Goal: Transaction & Acquisition: Book appointment/travel/reservation

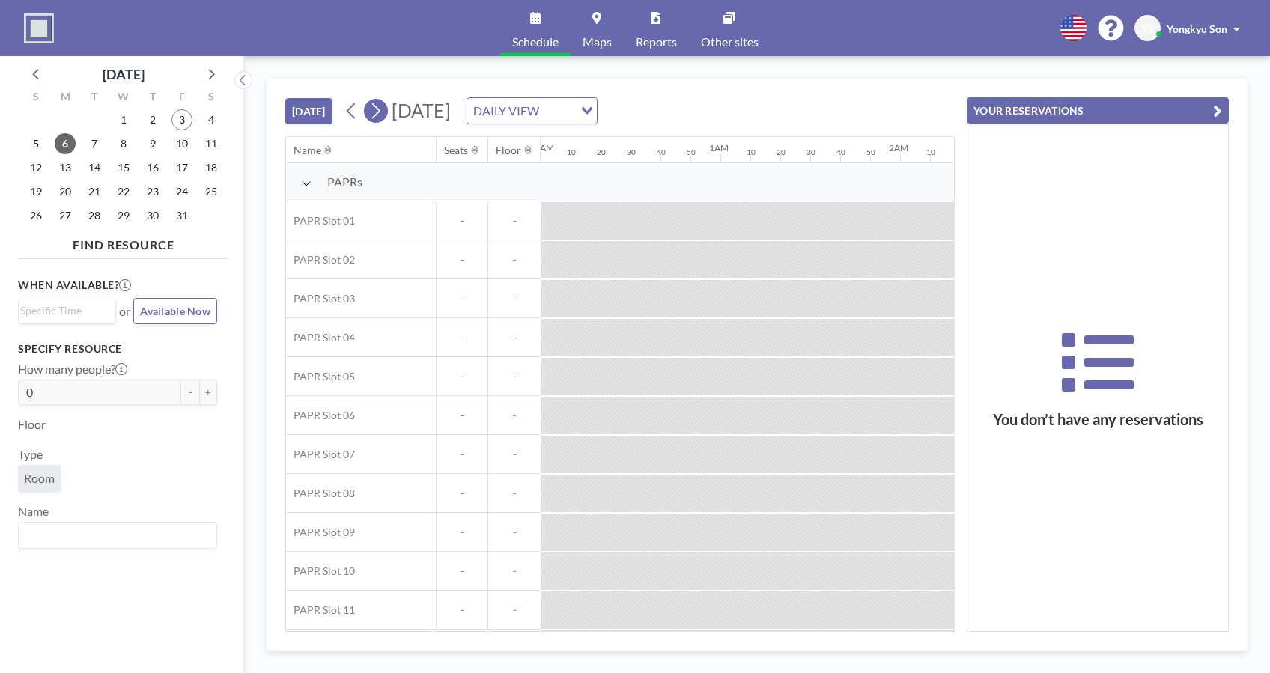
click at [383, 116] on icon at bounding box center [375, 111] width 14 height 22
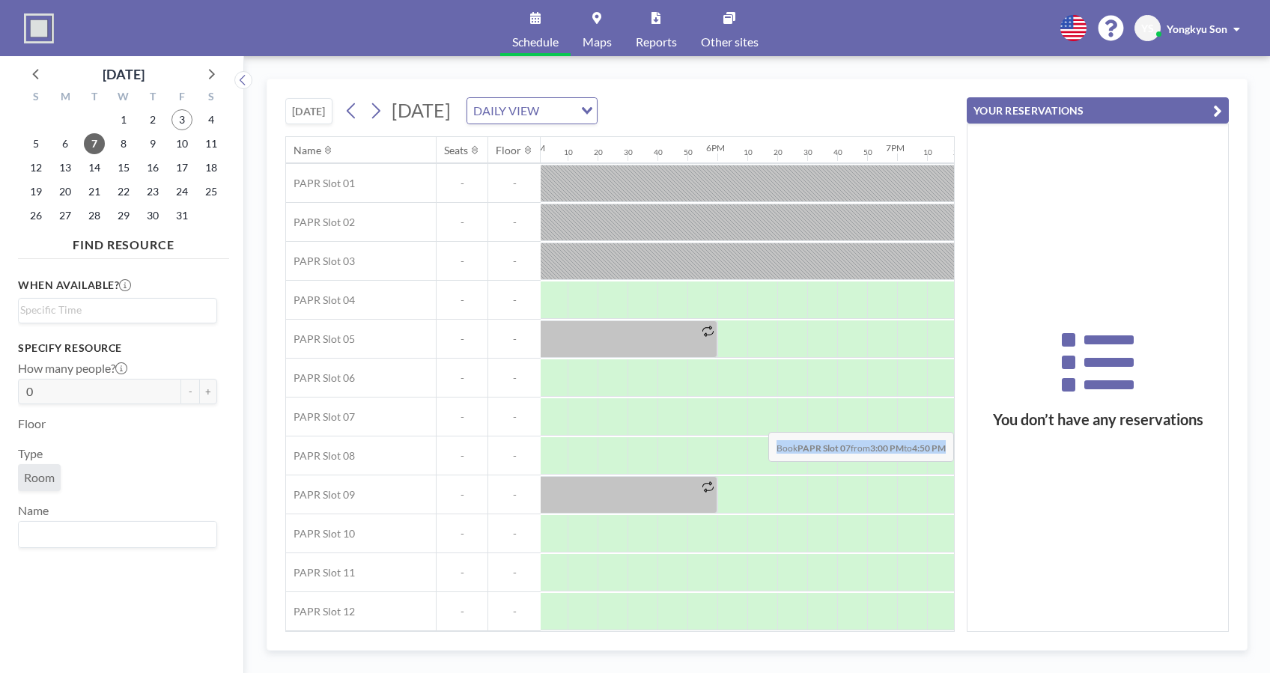
scroll to position [47, 3236]
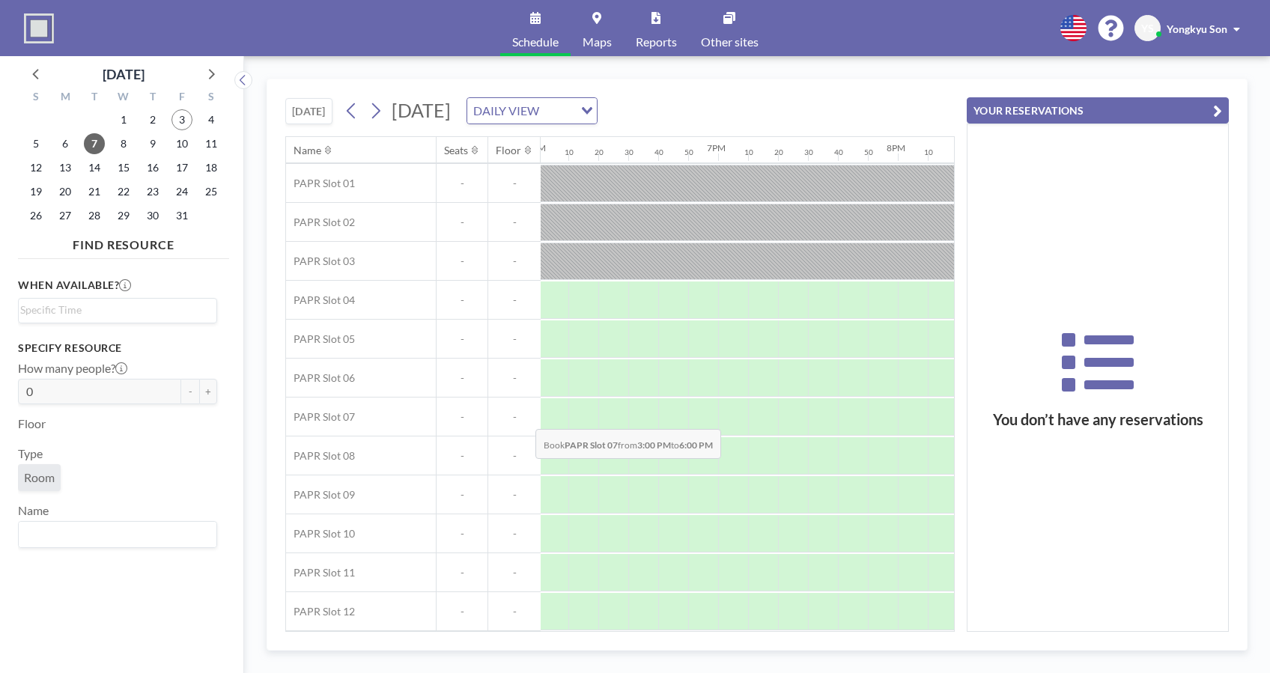
drag, startPoint x: 647, startPoint y: 395, endPoint x: 524, endPoint y: 417, distance: 124.7
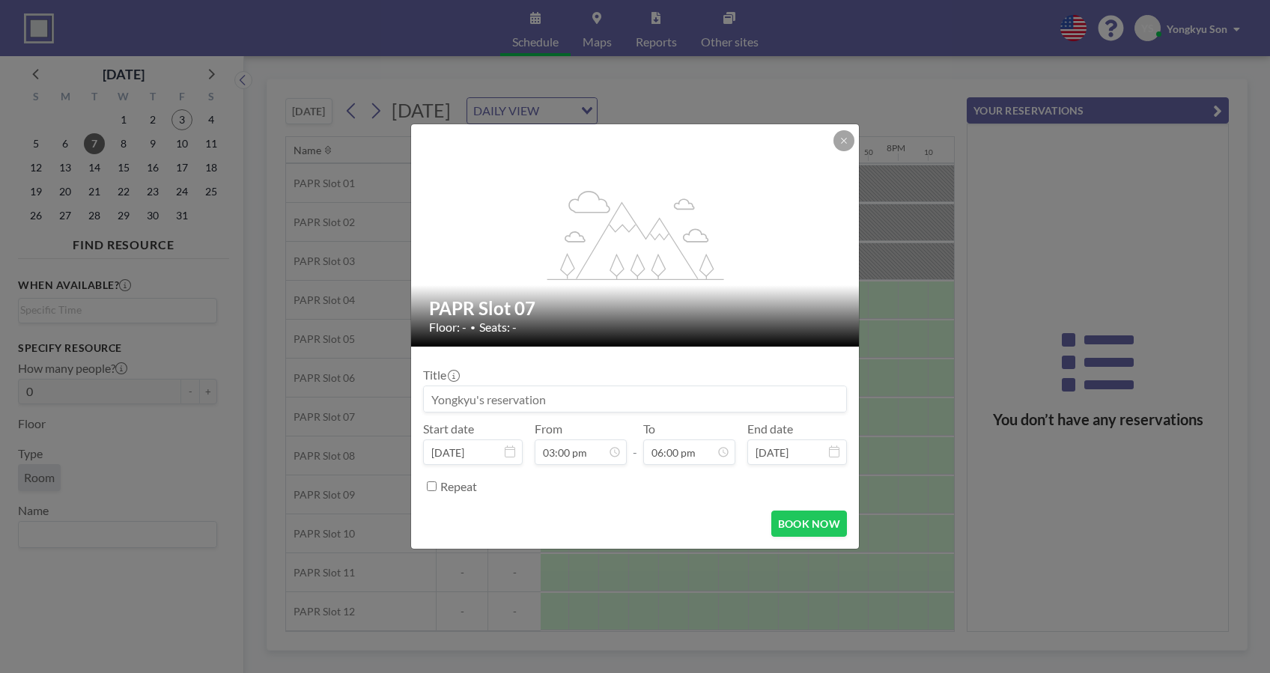
scroll to position [2399, 0]
click at [797, 523] on button "BOOK NOW" at bounding box center [809, 524] width 76 height 26
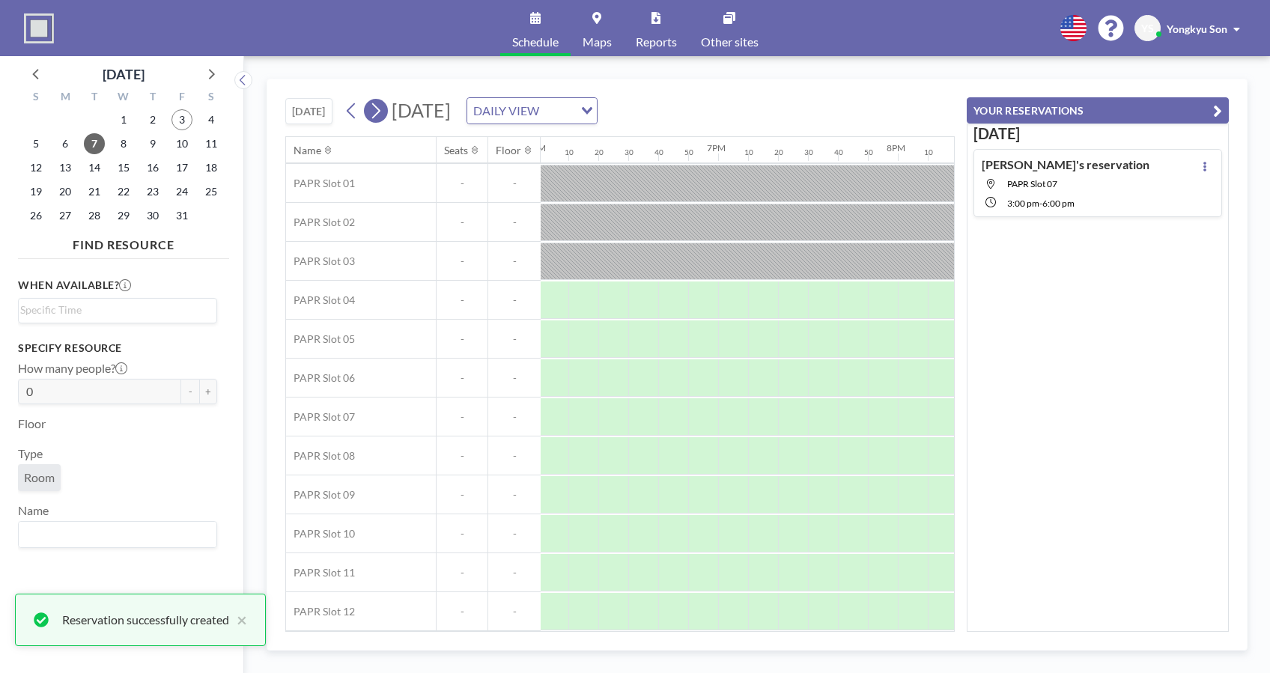
click at [383, 114] on icon at bounding box center [375, 111] width 14 height 22
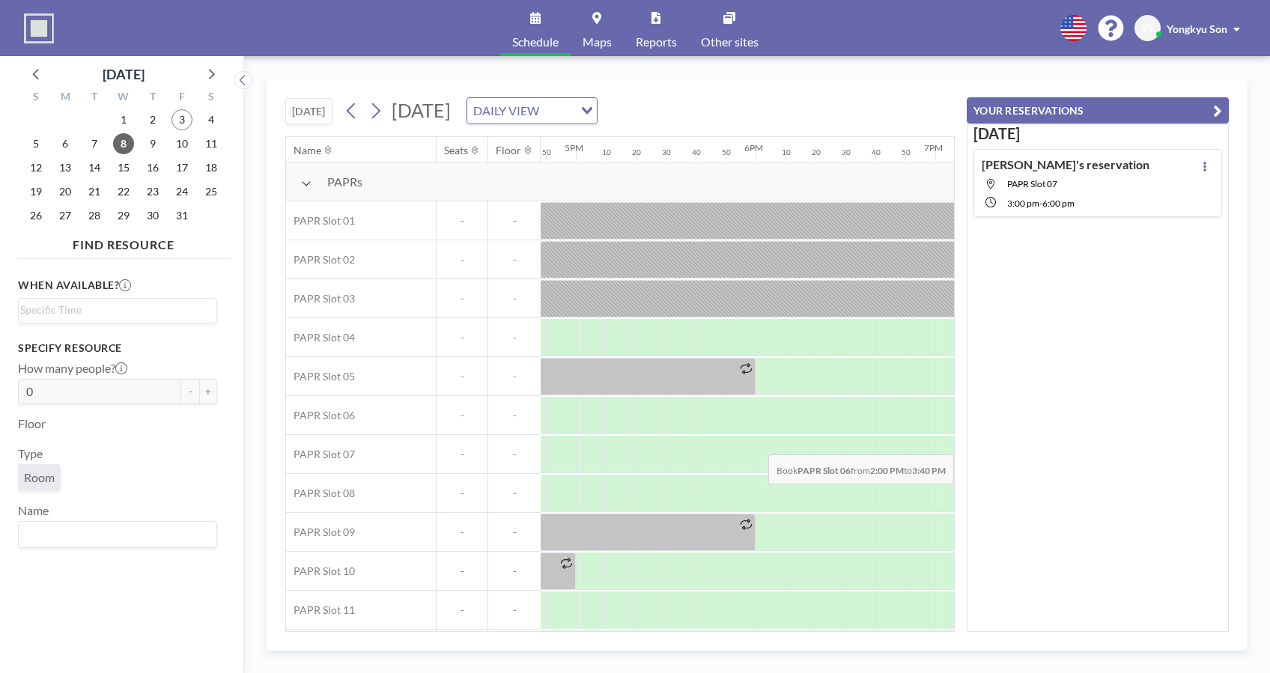
scroll to position [0, 3044]
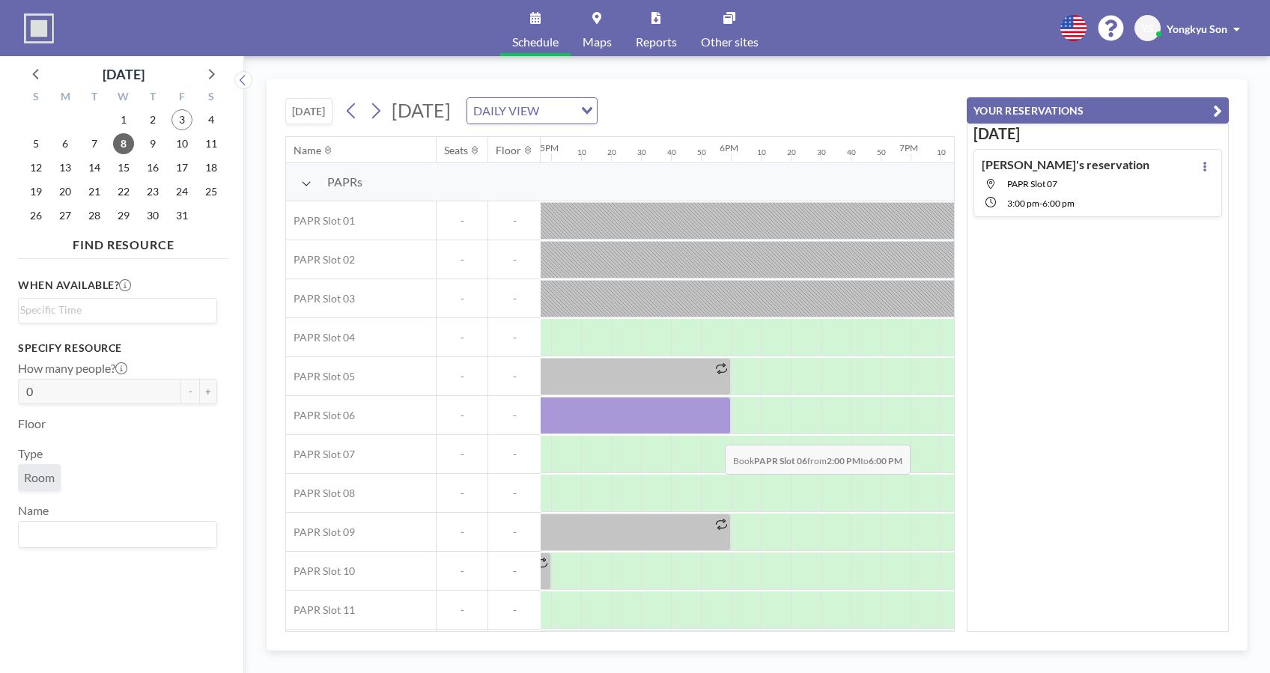
drag, startPoint x: 678, startPoint y: 421, endPoint x: 713, endPoint y: 433, distance: 36.5
click at [713, 433] on div at bounding box center [371, 415] width 719 height 37
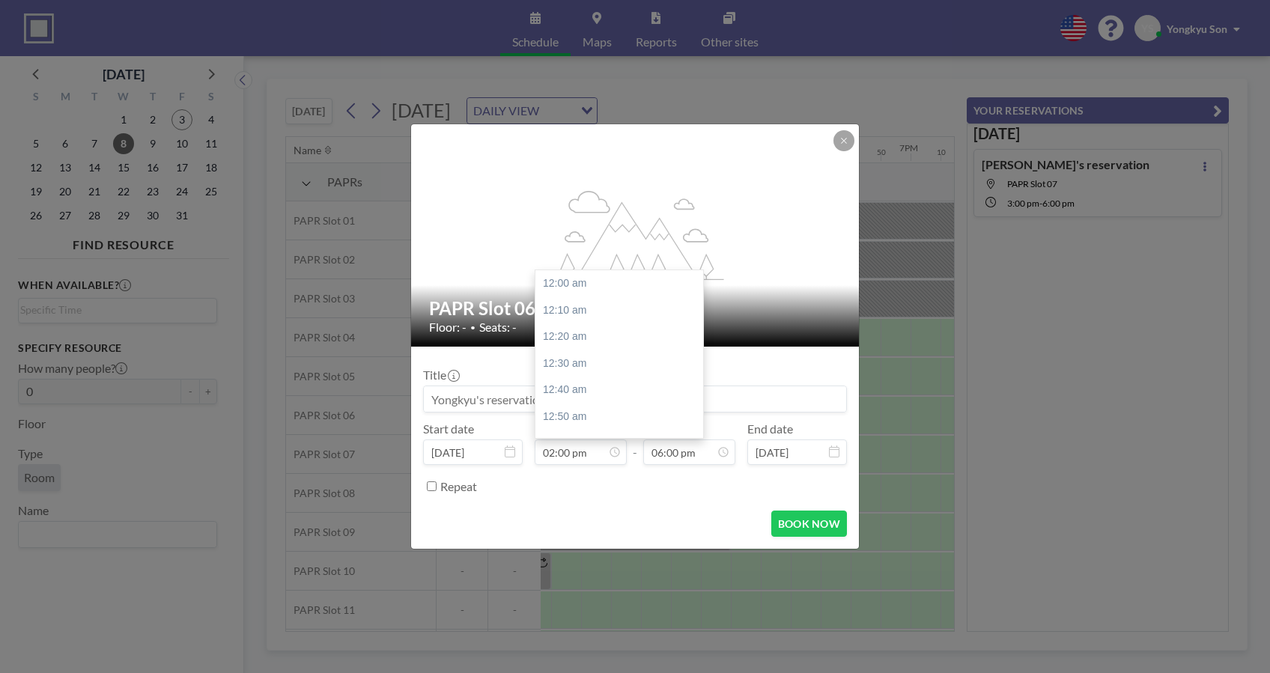
scroll to position [2238, 0]
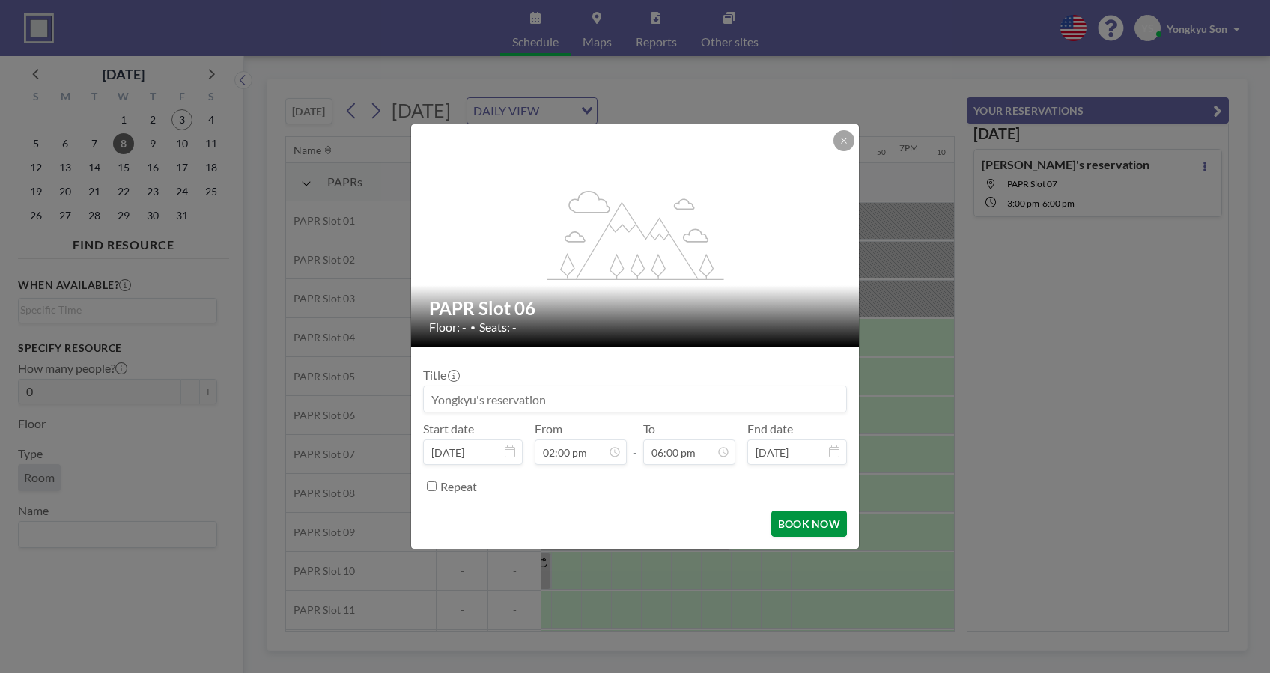
click at [800, 527] on button "BOOK NOW" at bounding box center [809, 524] width 76 height 26
